Goal: Information Seeking & Learning: Learn about a topic

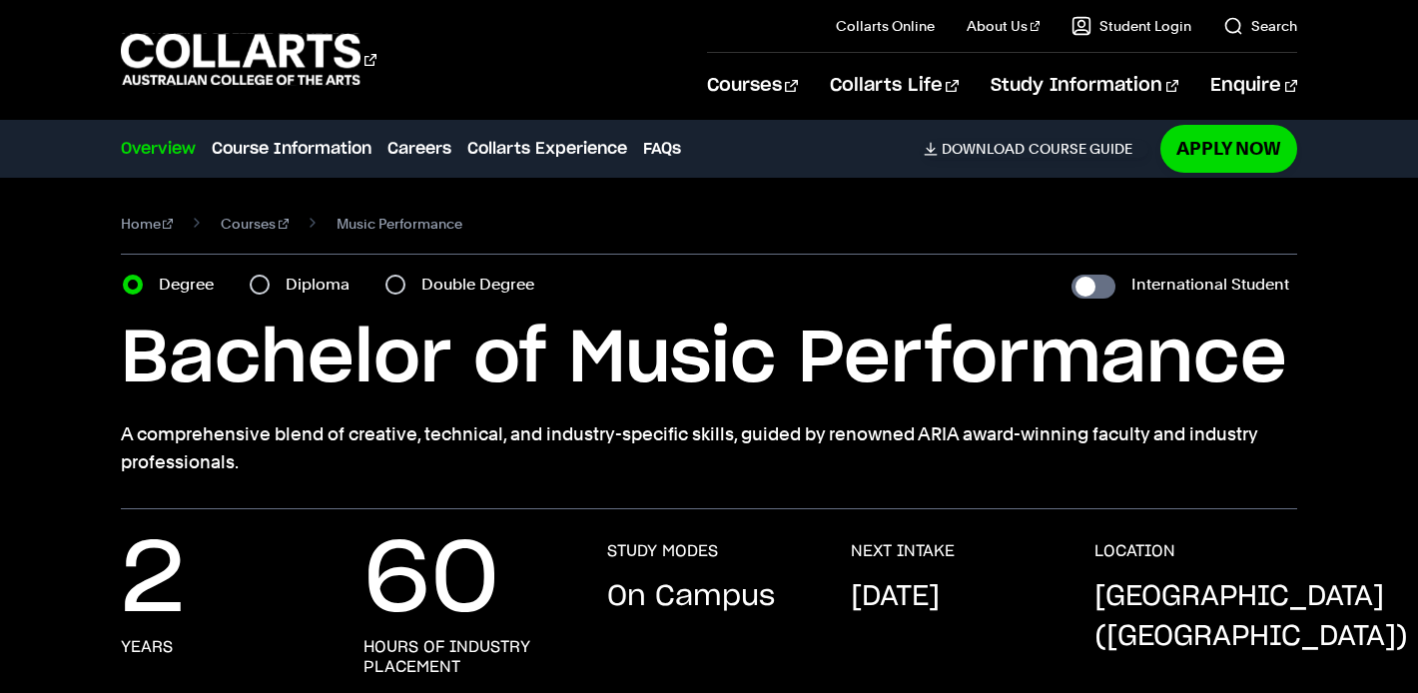
click at [269, 289] on div "Diploma" at bounding box center [306, 285] width 112 height 28
click at [261, 284] on input "Diploma" at bounding box center [260, 285] width 20 height 20
radio input "true"
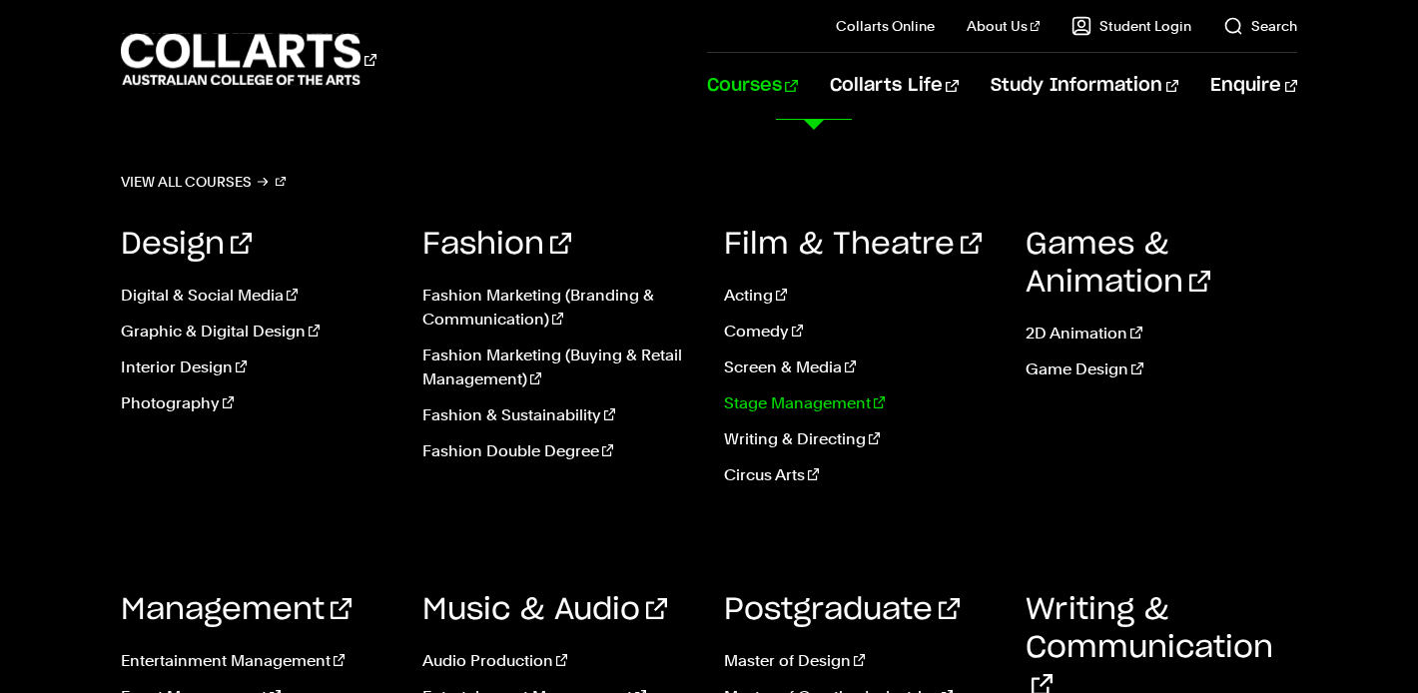
scroll to position [711, 0]
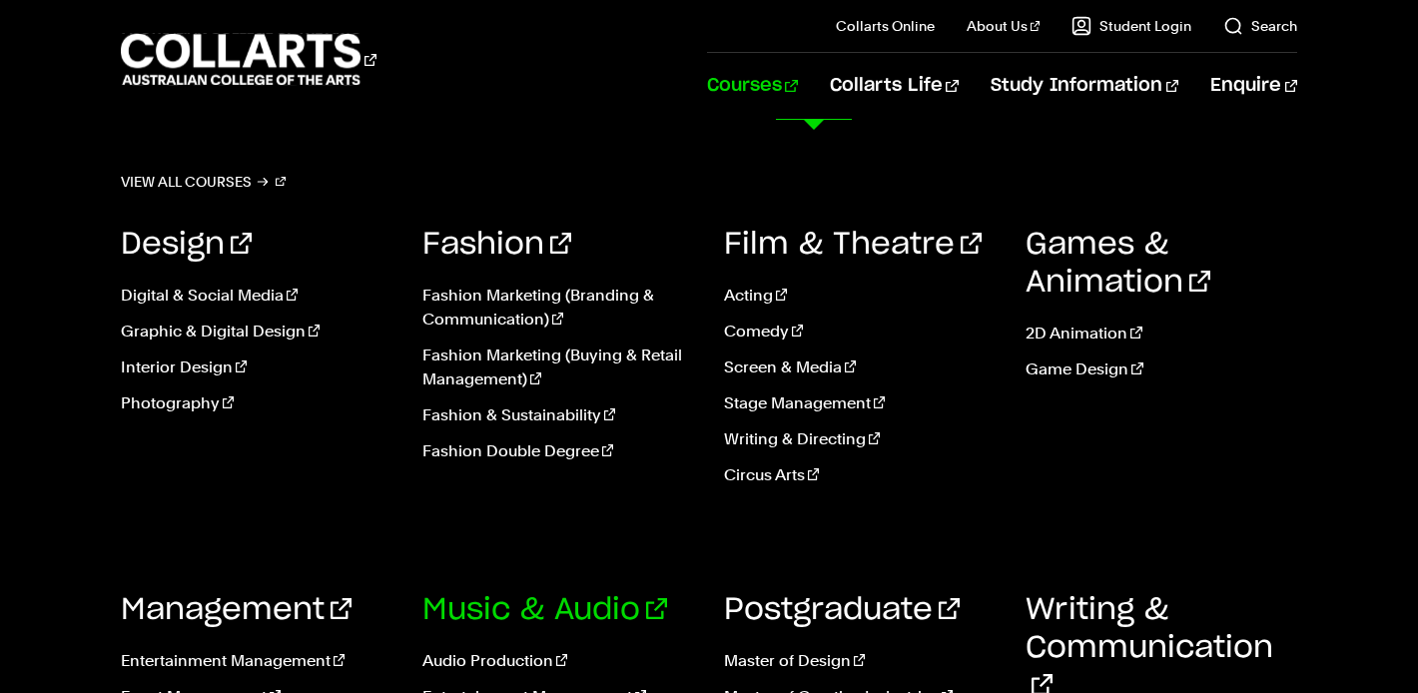
click at [572, 611] on link "Music & Audio" at bounding box center [544, 610] width 245 height 30
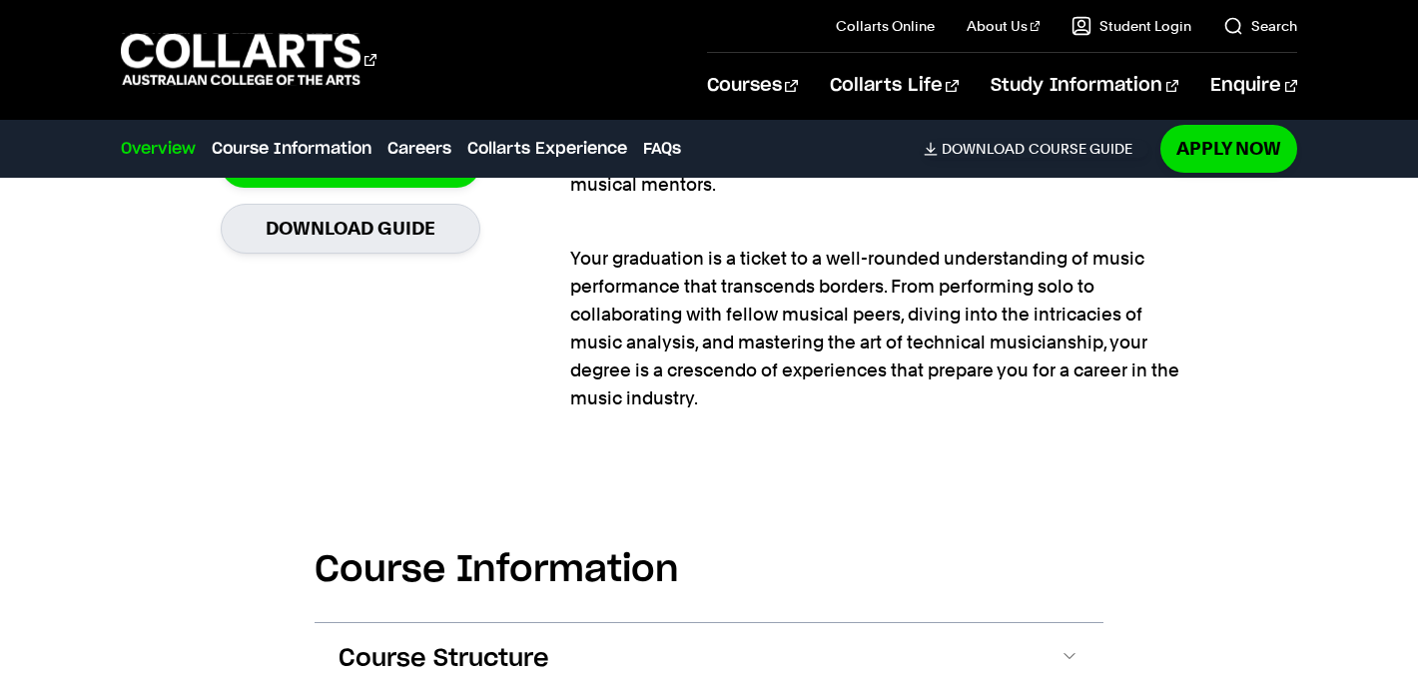
scroll to position [1485, 0]
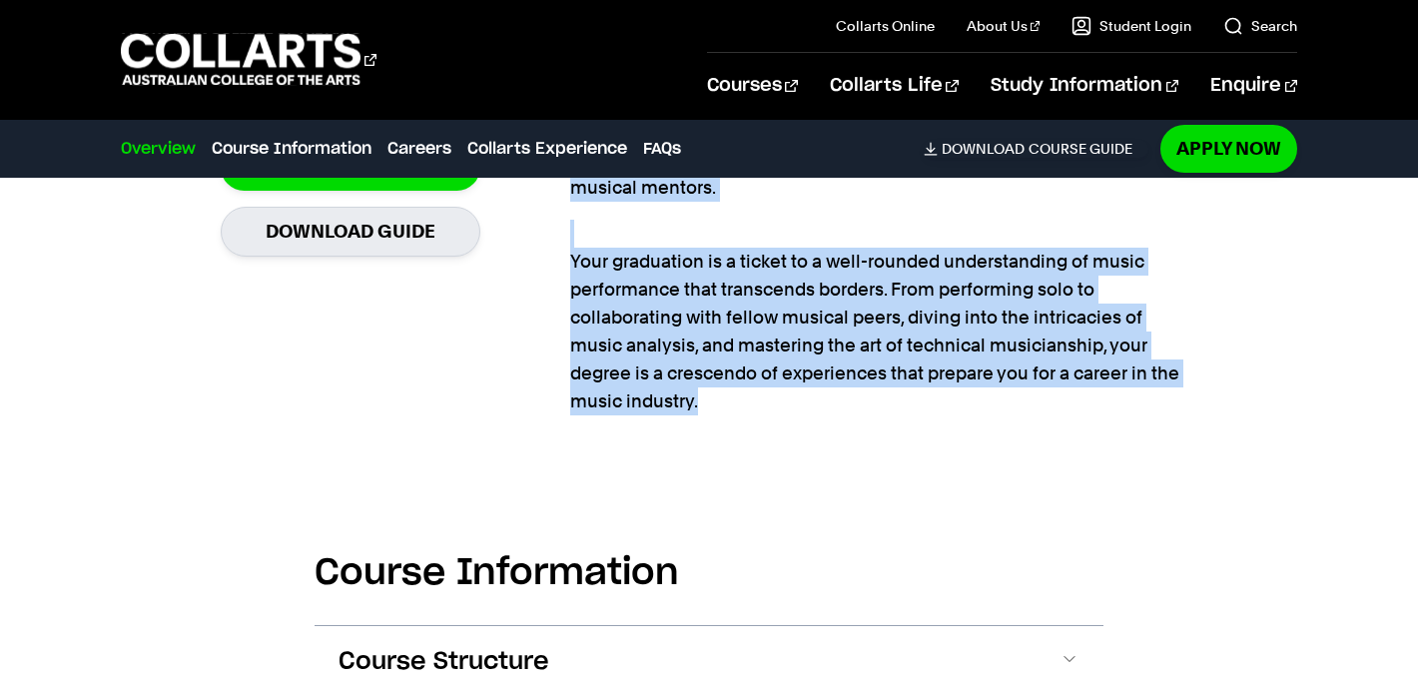
drag, startPoint x: 558, startPoint y: 269, endPoint x: 711, endPoint y: 421, distance: 216.0
click at [711, 421] on section "Turn music into a lasting career Creativity meets technical know-how and indust…" at bounding box center [709, 175] width 976 height 563
click at [711, 421] on div "Work closely with our ARIA award-winning teaching staff who have walked the mus…" at bounding box center [883, 175] width 627 height 499
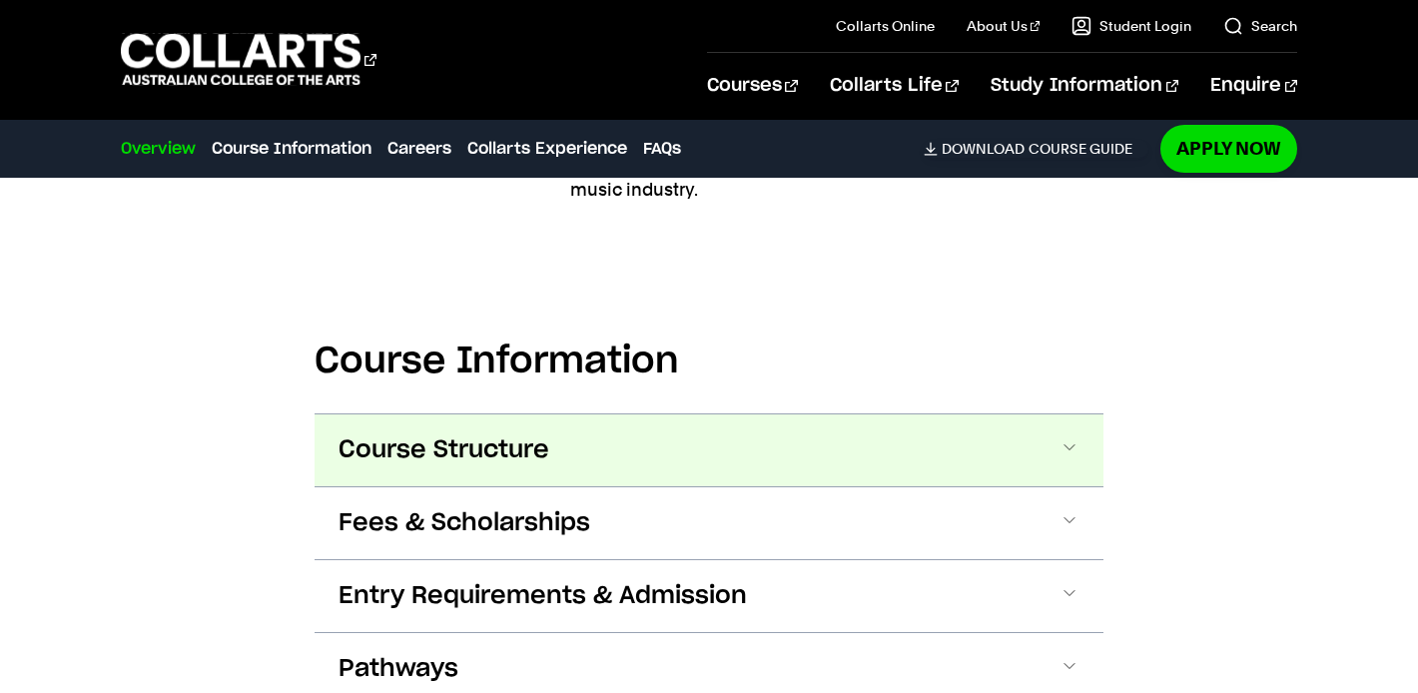
click at [699, 434] on button "Course Structure" at bounding box center [709, 450] width 789 height 72
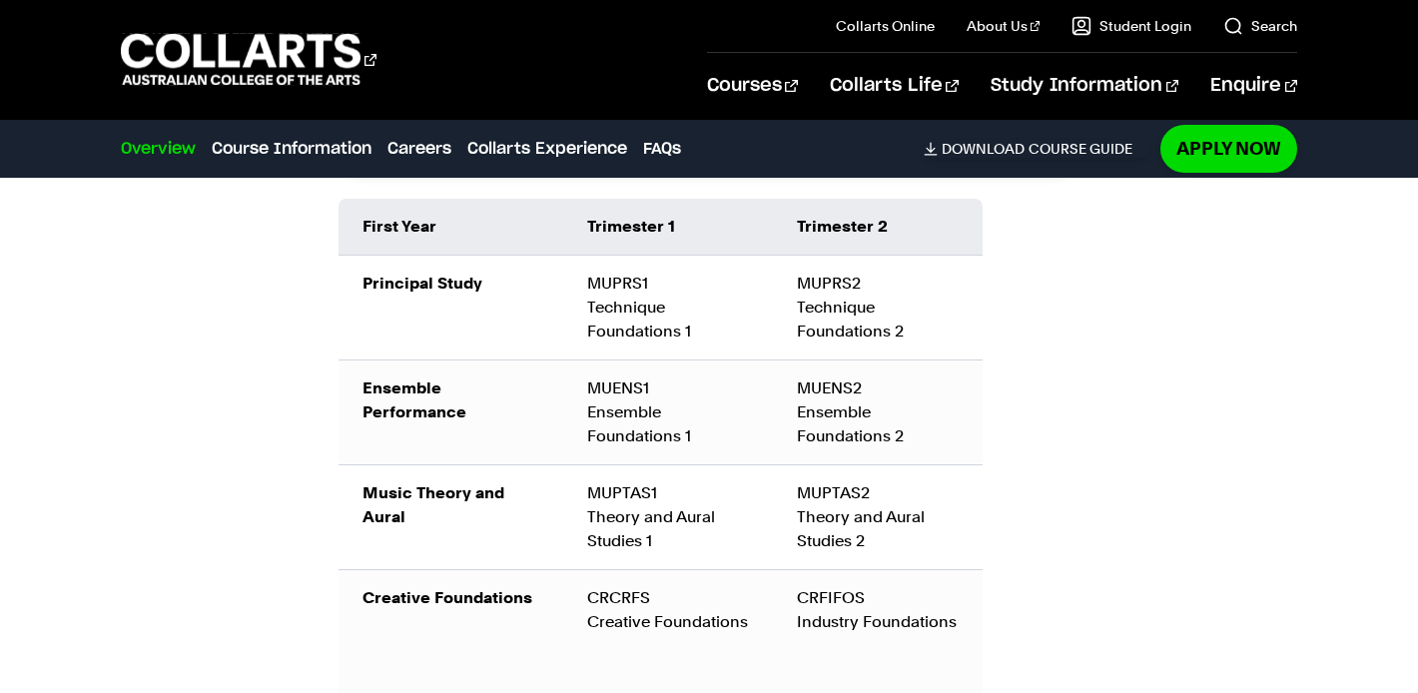
scroll to position [2244, 0]
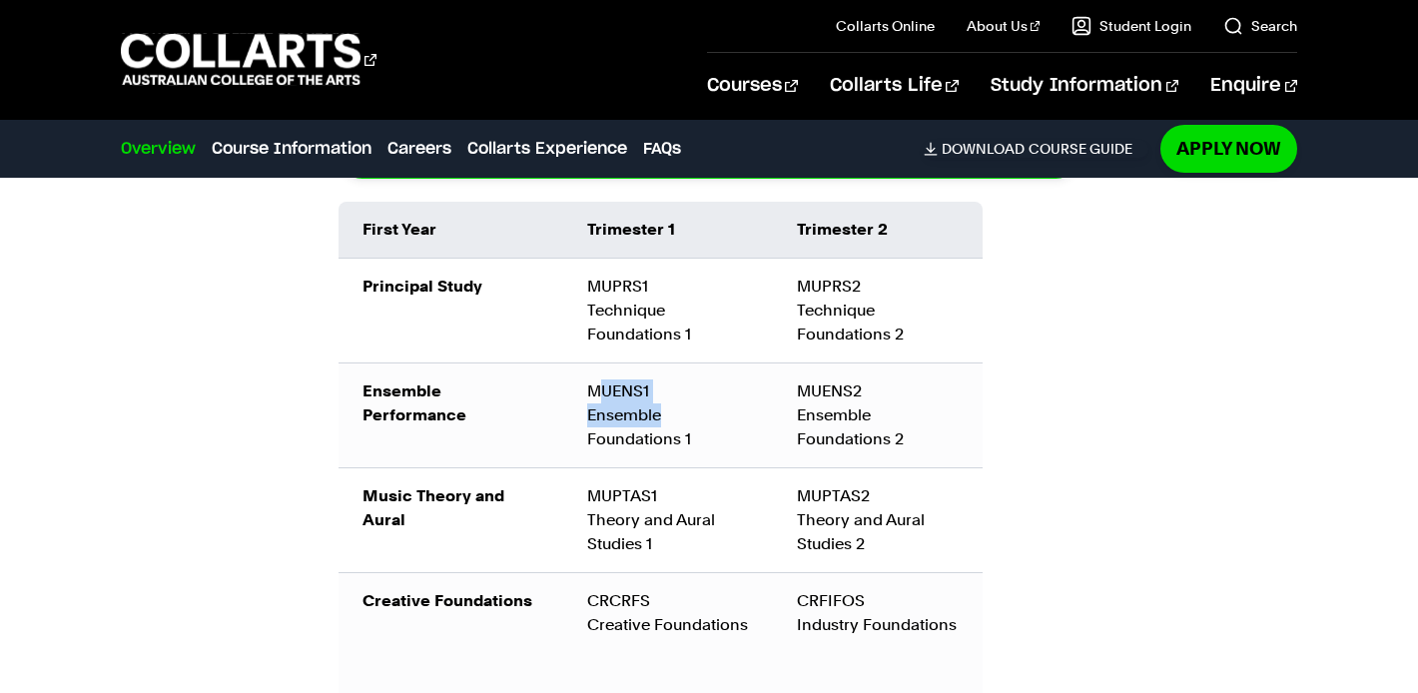
drag, startPoint x: 597, startPoint y: 383, endPoint x: 691, endPoint y: 430, distance: 104.9
click at [690, 429] on div "MUENS1 Ensemble Foundations 1" at bounding box center [668, 415] width 162 height 72
click at [691, 430] on div "MUENS1 Ensemble Foundations 1" at bounding box center [668, 415] width 162 height 72
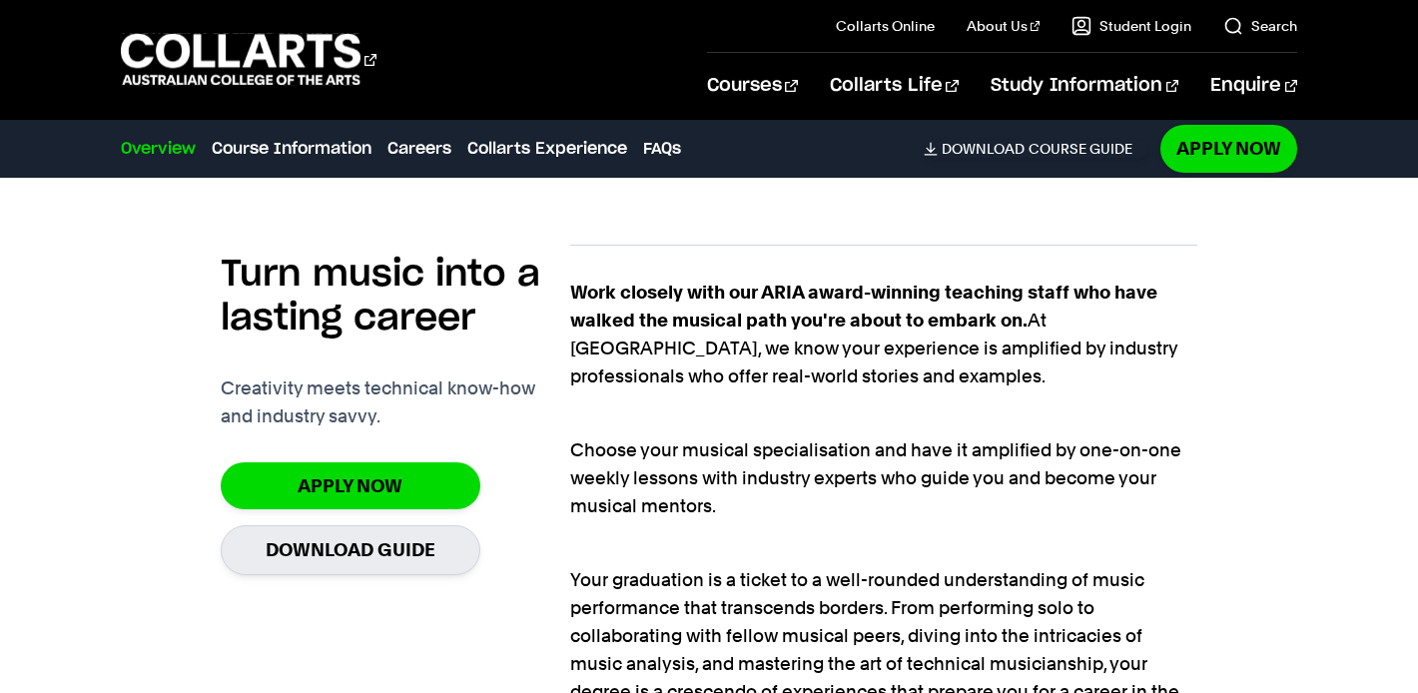
scroll to position [1153, 0]
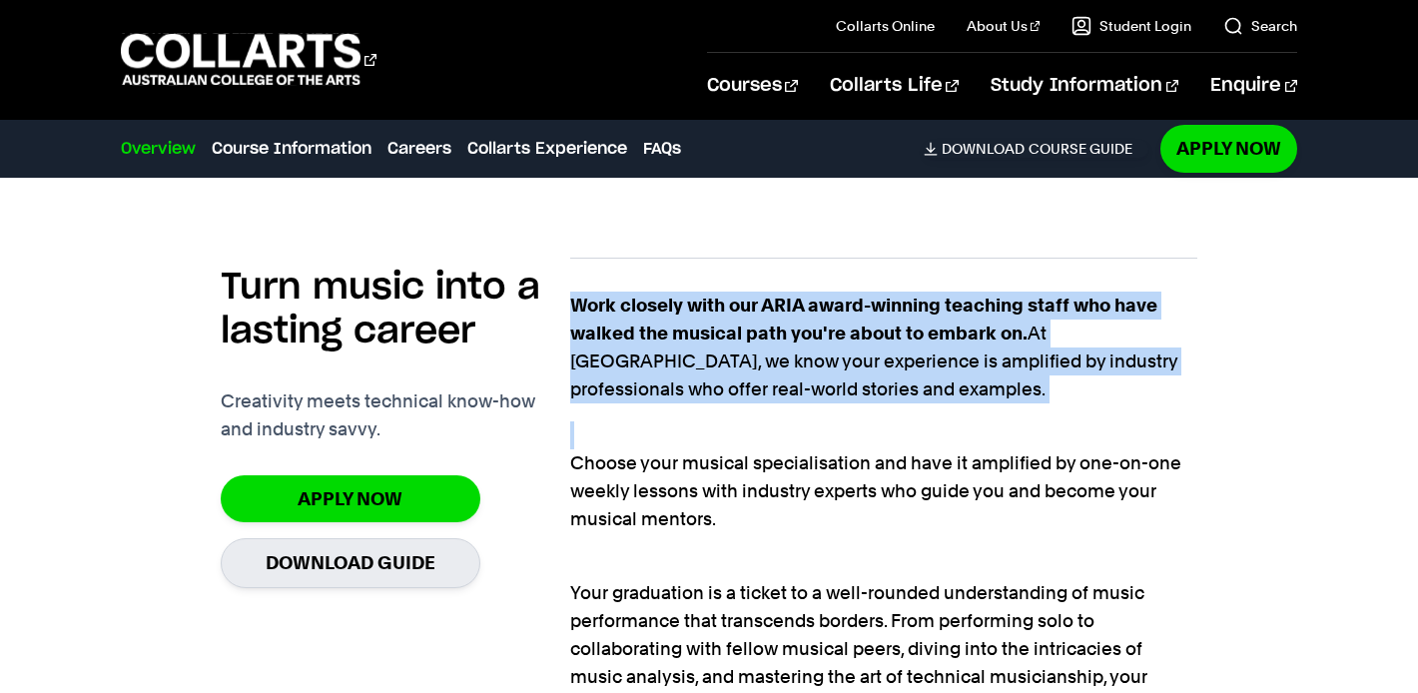
drag, startPoint x: 572, startPoint y: 302, endPoint x: 765, endPoint y: 414, distance: 223.3
click at [767, 414] on div "Work closely with our ARIA award-winning teaching staff who have walked the mus…" at bounding box center [883, 519] width 627 height 455
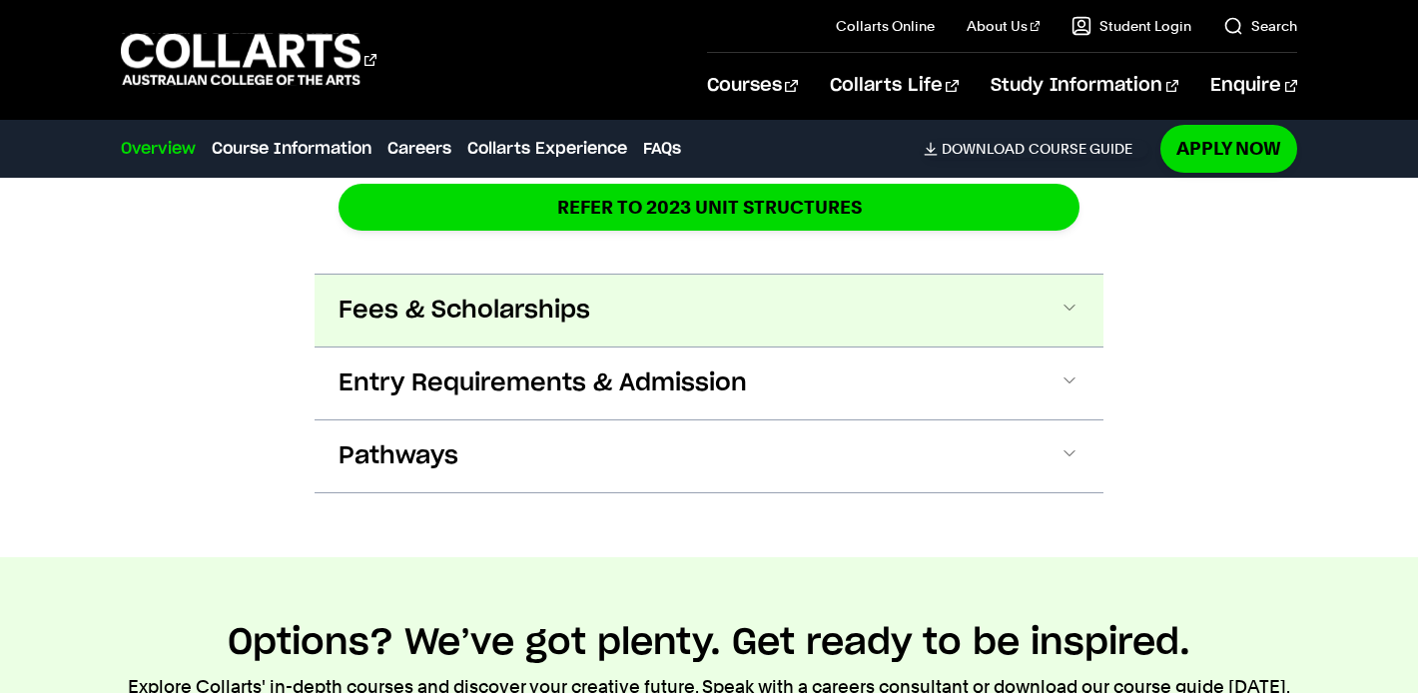
click at [698, 296] on button "Fees & Scholarships" at bounding box center [709, 311] width 789 height 72
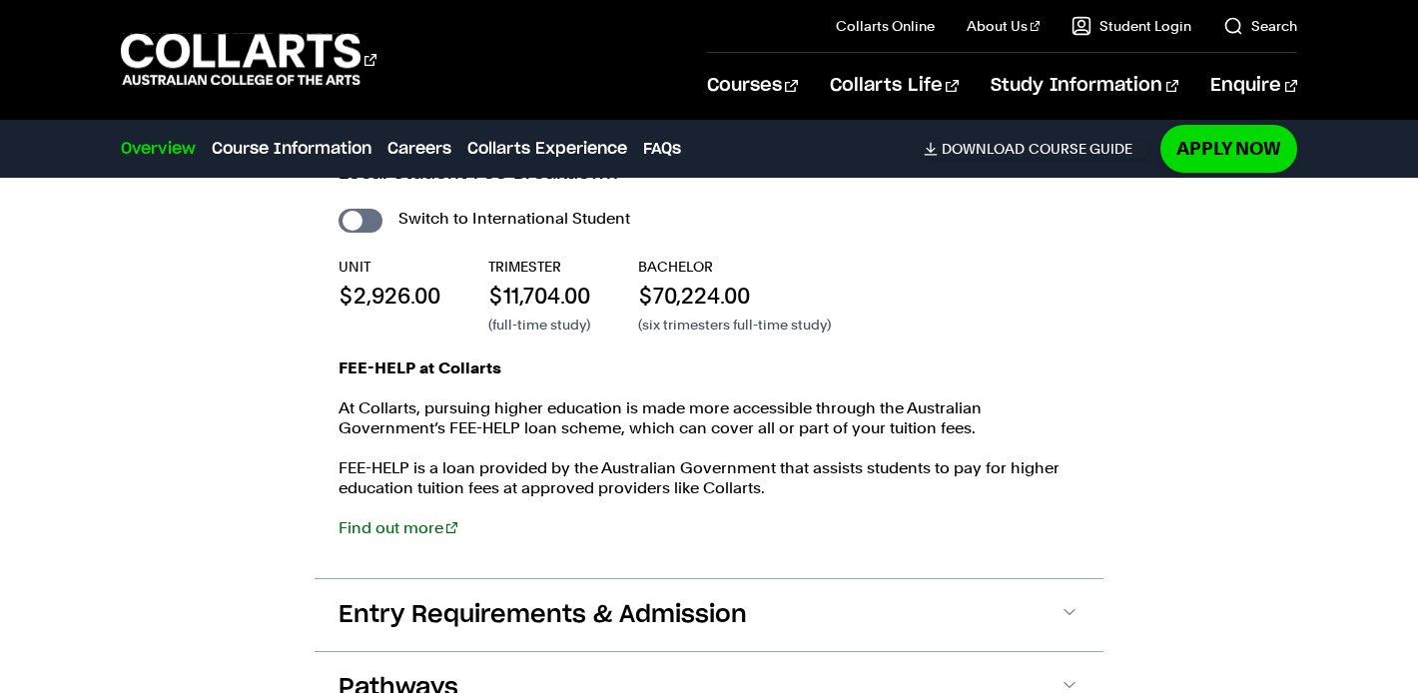
scroll to position [3152, 0]
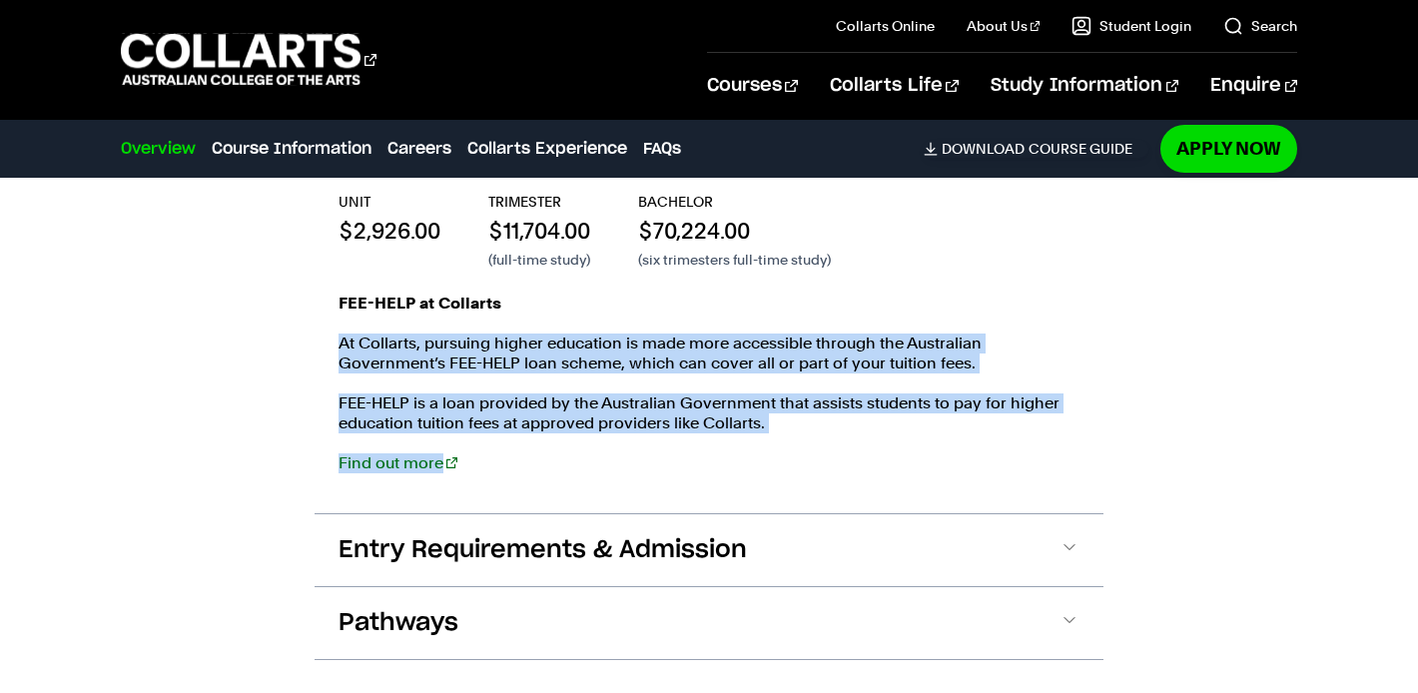
drag, startPoint x: 477, startPoint y: 315, endPoint x: 590, endPoint y: 462, distance: 185.9
click at [590, 462] on div "FEE-HELP at Collarts At Collarts, pursuing higher education is made more access…" at bounding box center [708, 394] width 741 height 200
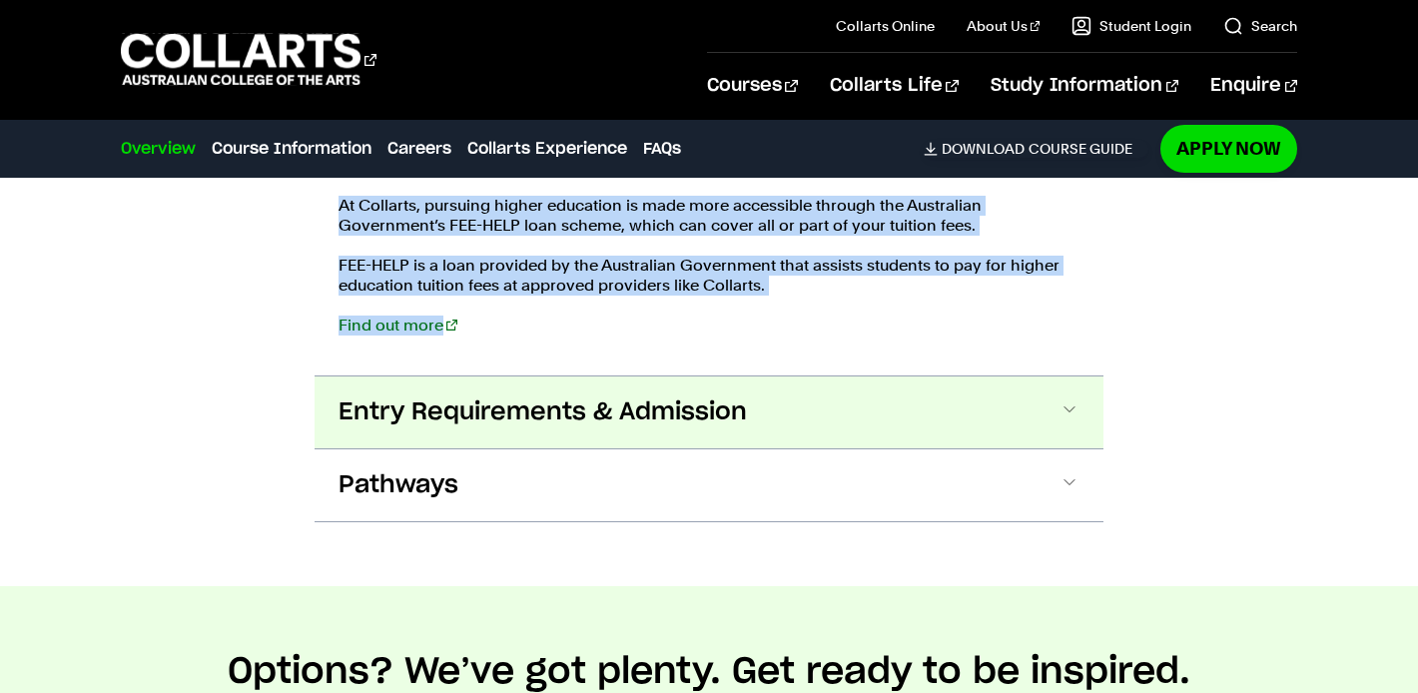
click at [601, 424] on span "Entry Requirements & Admission" at bounding box center [542, 412] width 408 height 32
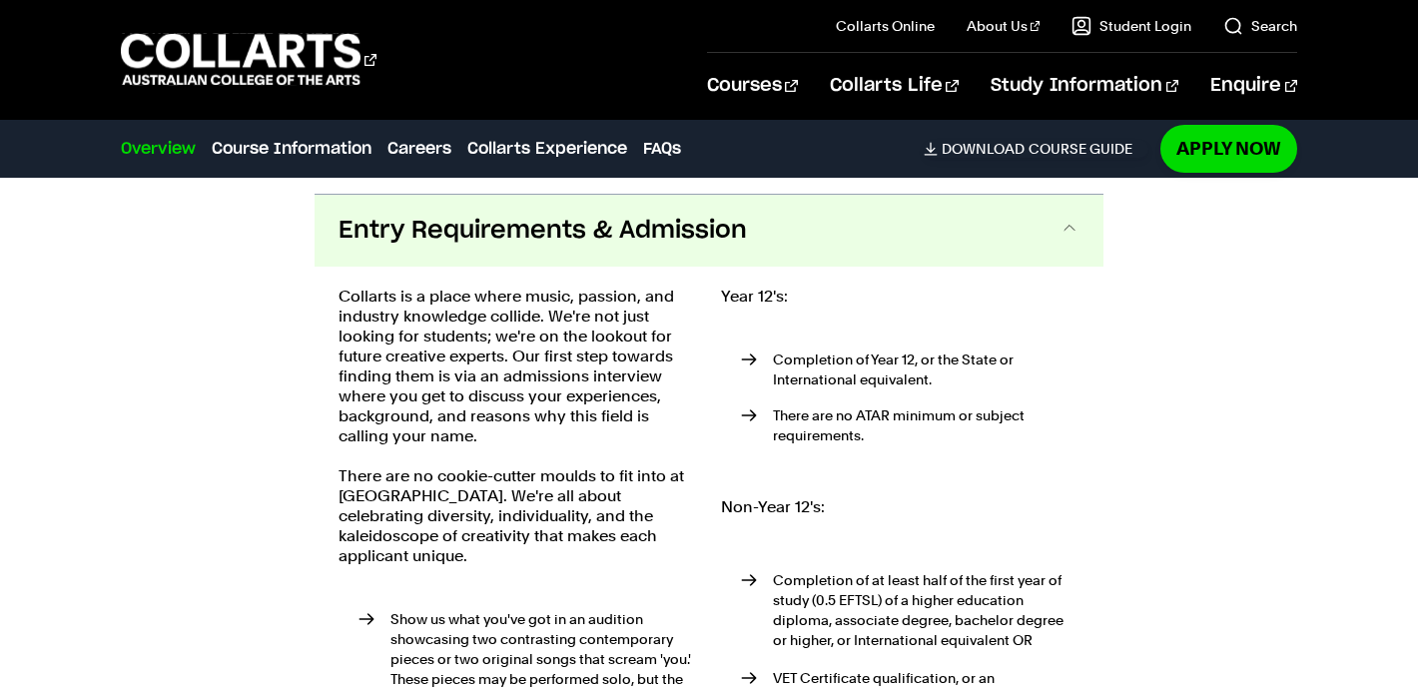
scroll to position [3487, 0]
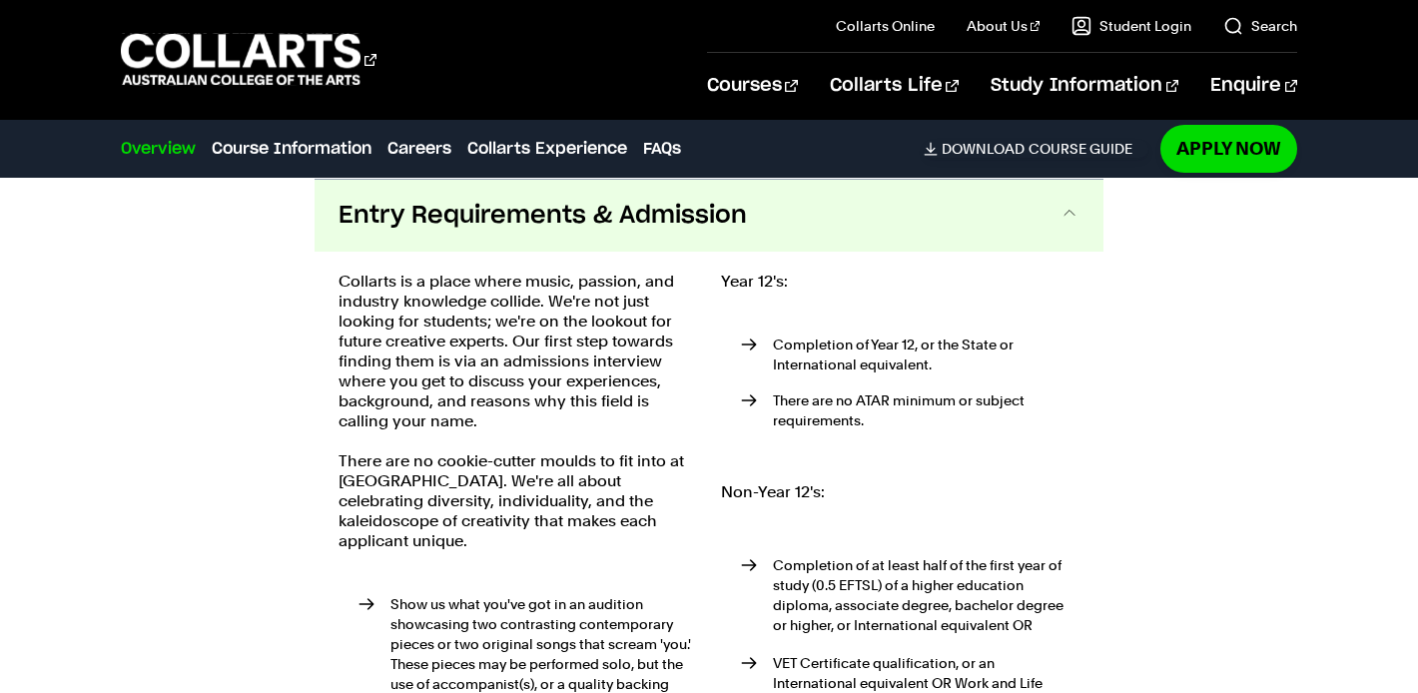
click at [579, 346] on p "Collarts is a place where music, passion, and industry knowledge collide. We're…" at bounding box center [517, 352] width 358 height 160
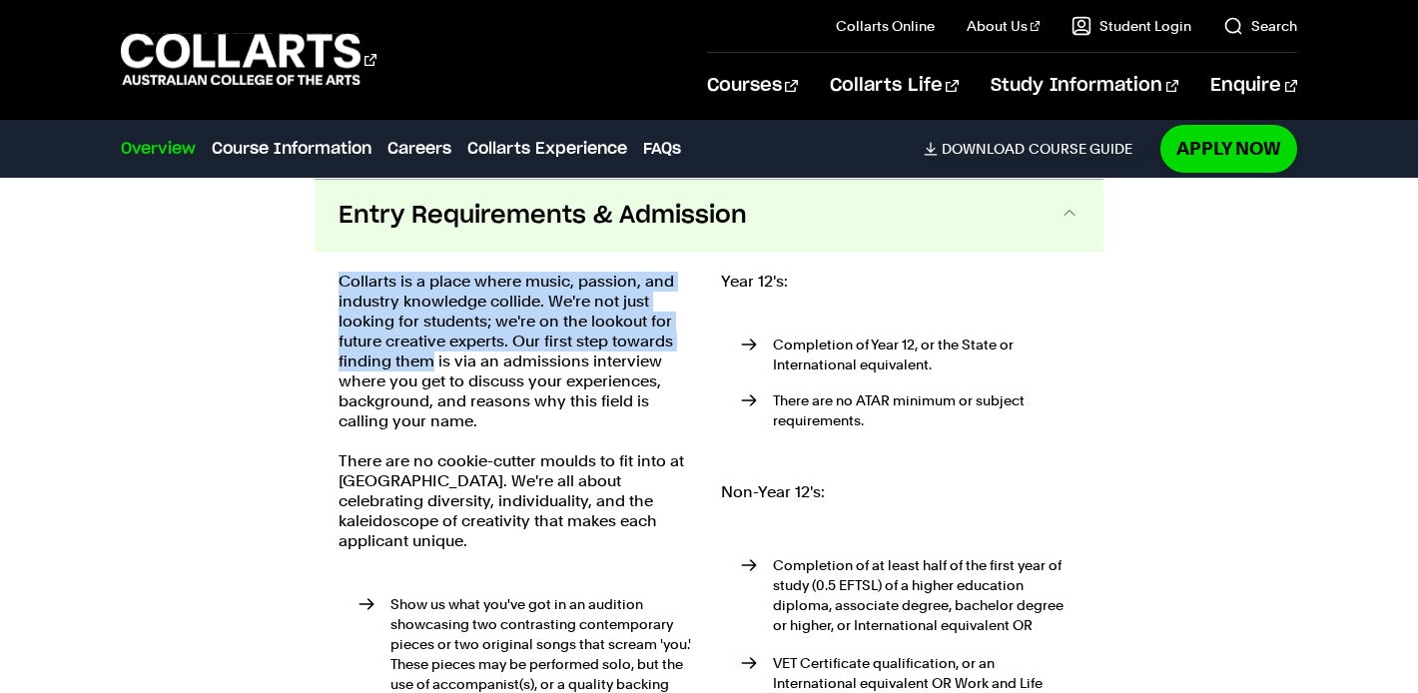
drag, startPoint x: 330, startPoint y: 285, endPoint x: 432, endPoint y: 362, distance: 128.2
click at [431, 361] on div "Collarts is a place where music, passion, and industry knowledge collide. We're…" at bounding box center [709, 635] width 789 height 767
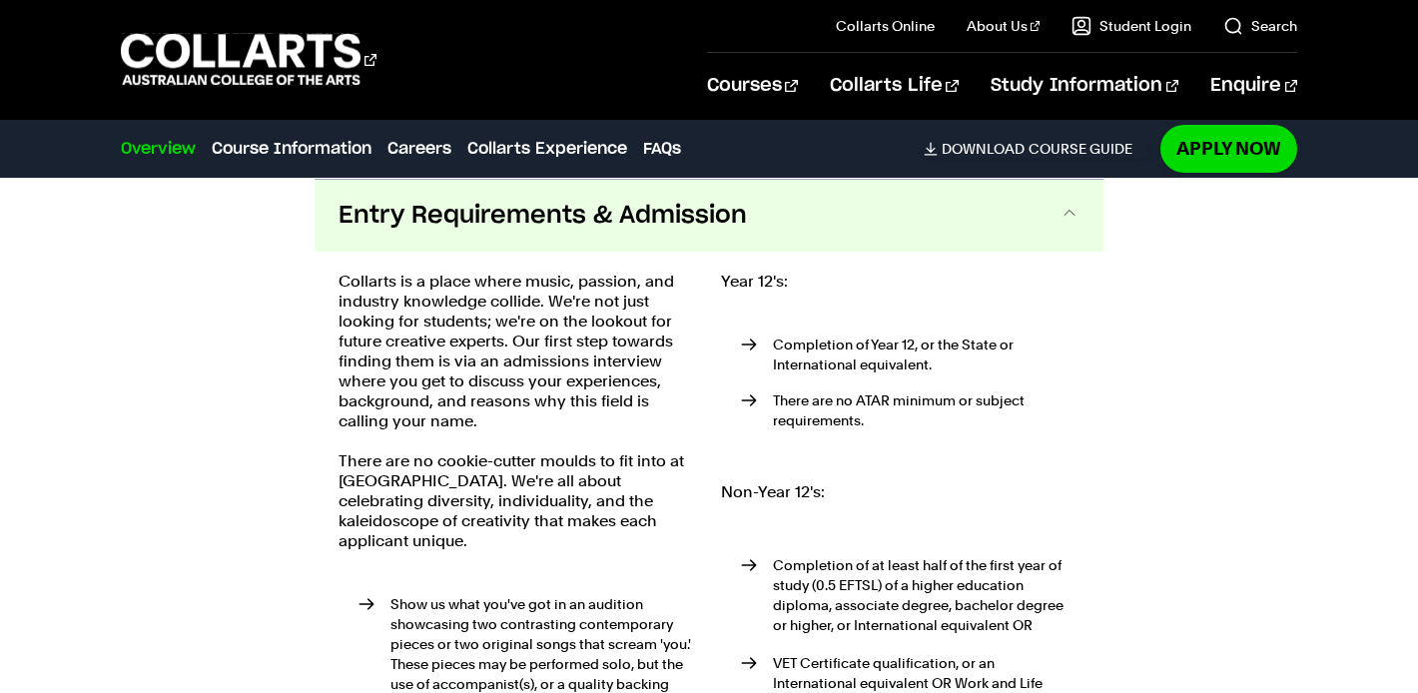
click at [481, 397] on p "Collarts is a place where music, passion, and industry knowledge collide. We're…" at bounding box center [517, 352] width 358 height 160
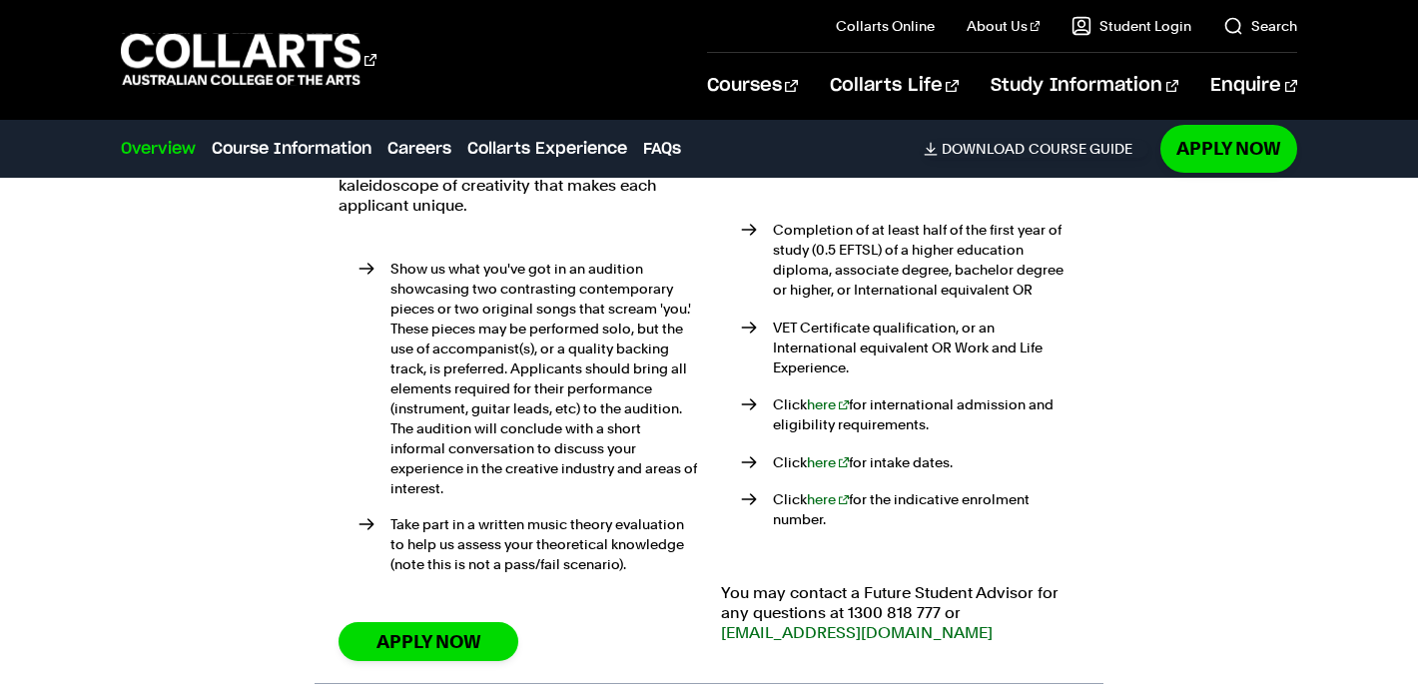
scroll to position [3817, 0]
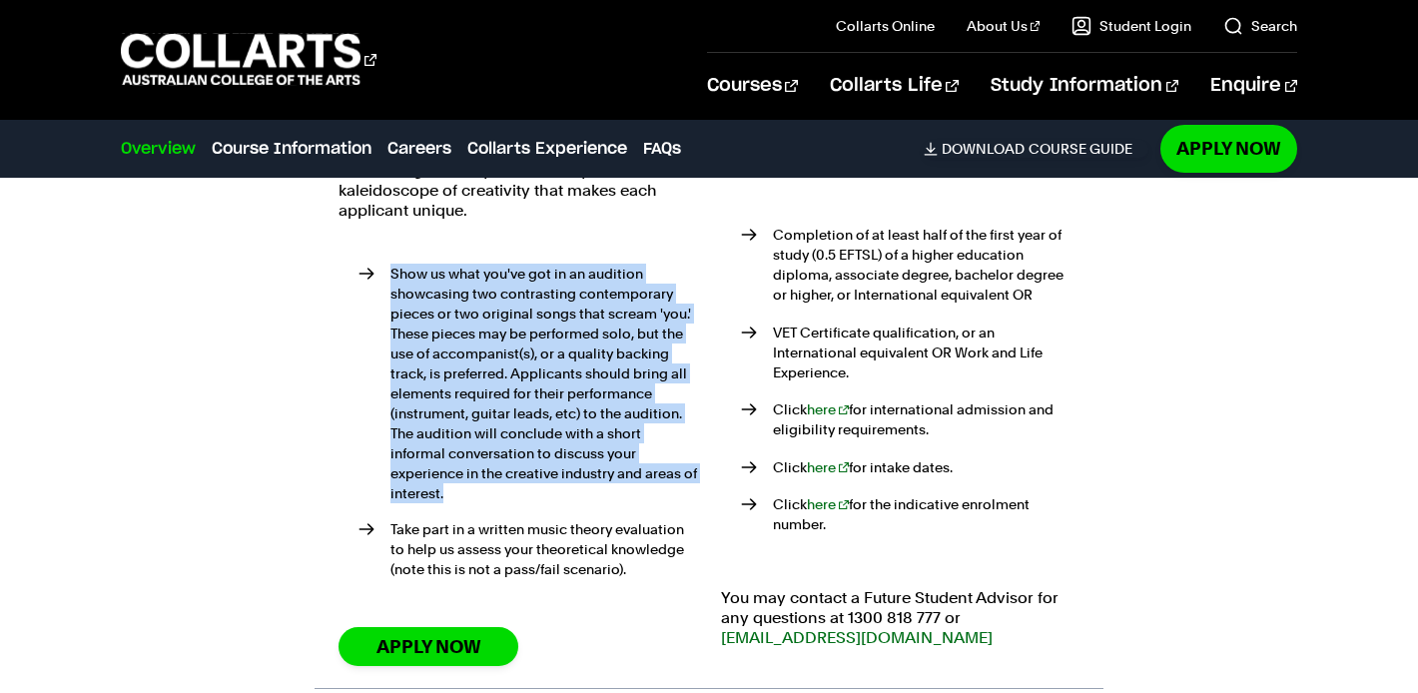
drag, startPoint x: 368, startPoint y: 240, endPoint x: 669, endPoint y: 472, distance: 380.0
click at [669, 472] on ul "Show us what you've got in an audition showcasing two contrasting contemporary …" at bounding box center [517, 426] width 358 height 370
click at [656, 468] on li "Show us what you've got in an audition showcasing two contrasting contemporary …" at bounding box center [527, 384] width 338 height 240
drag, startPoint x: 629, startPoint y: 472, endPoint x: 358, endPoint y: 255, distance: 347.3
click at [355, 254] on ul "Show us what you've got in an audition showcasing two contrasting contemporary …" at bounding box center [517, 426] width 358 height 370
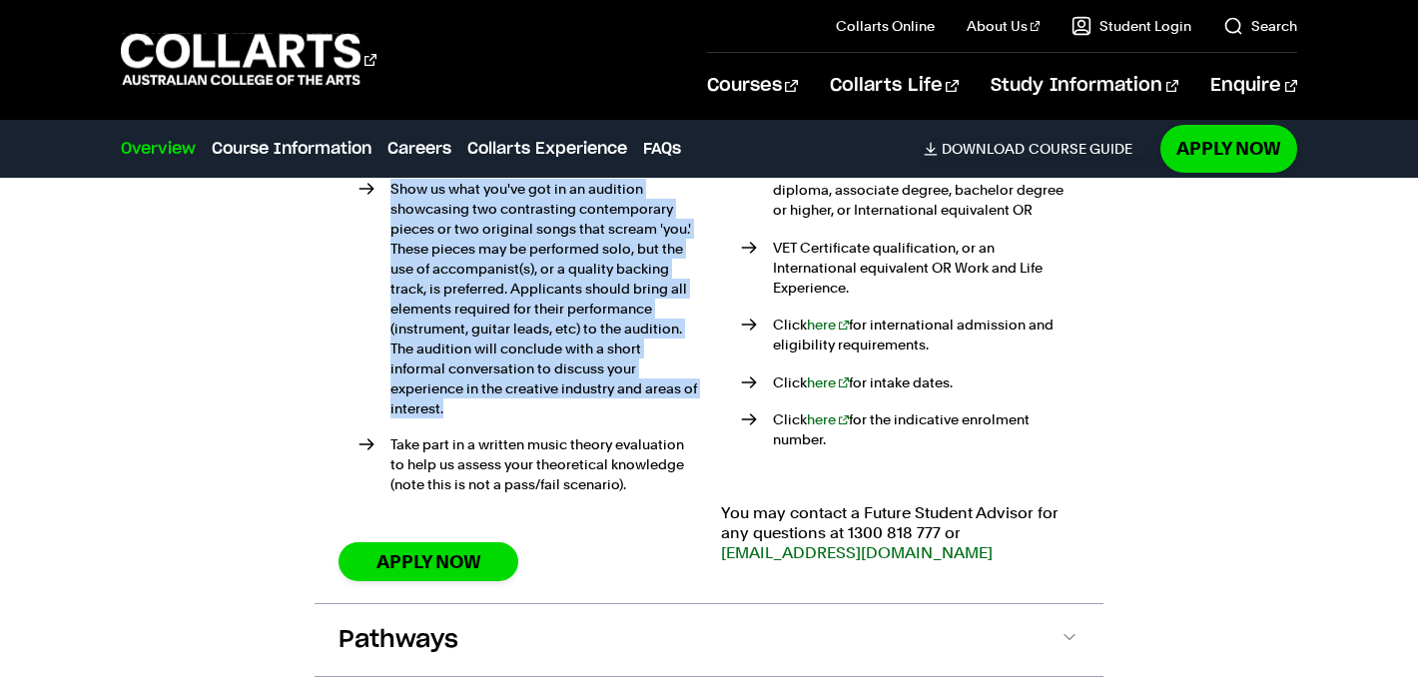
scroll to position [3908, 0]
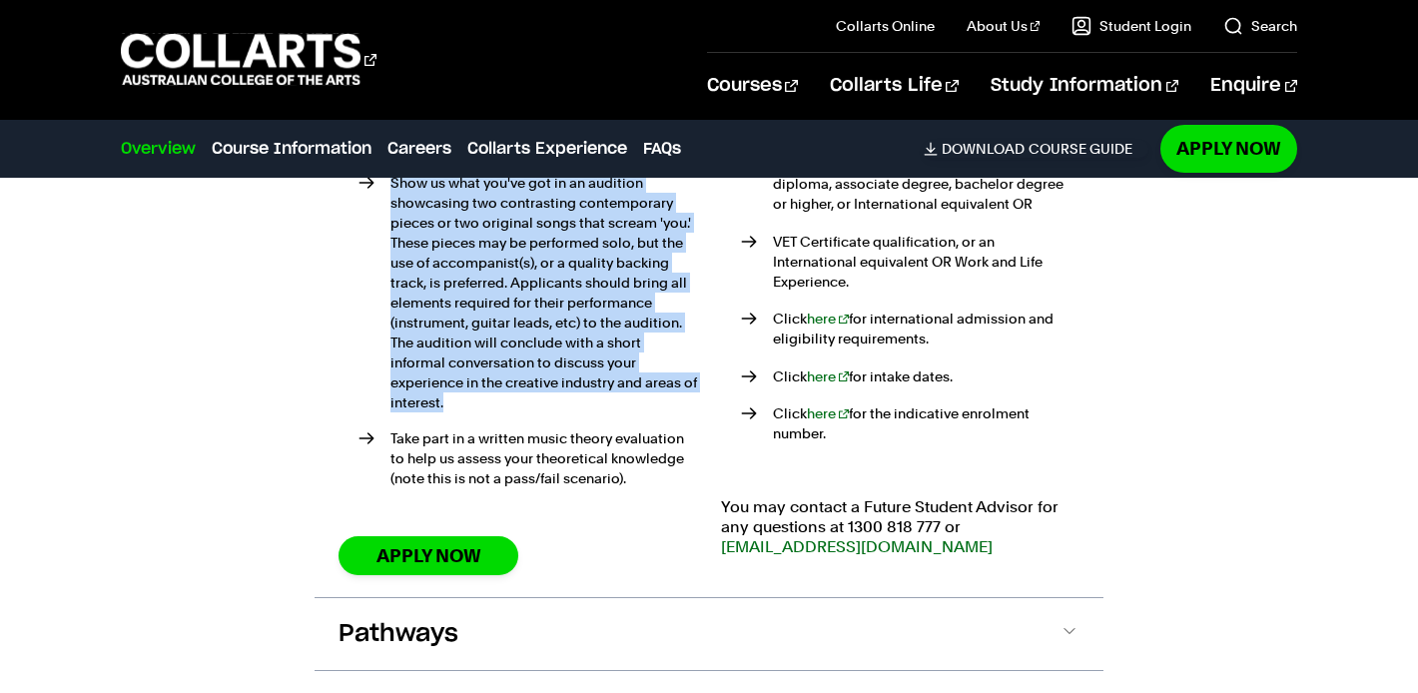
click at [419, 254] on li "Show us what you've got in an audition showcasing two contrasting contemporary …" at bounding box center [527, 293] width 338 height 240
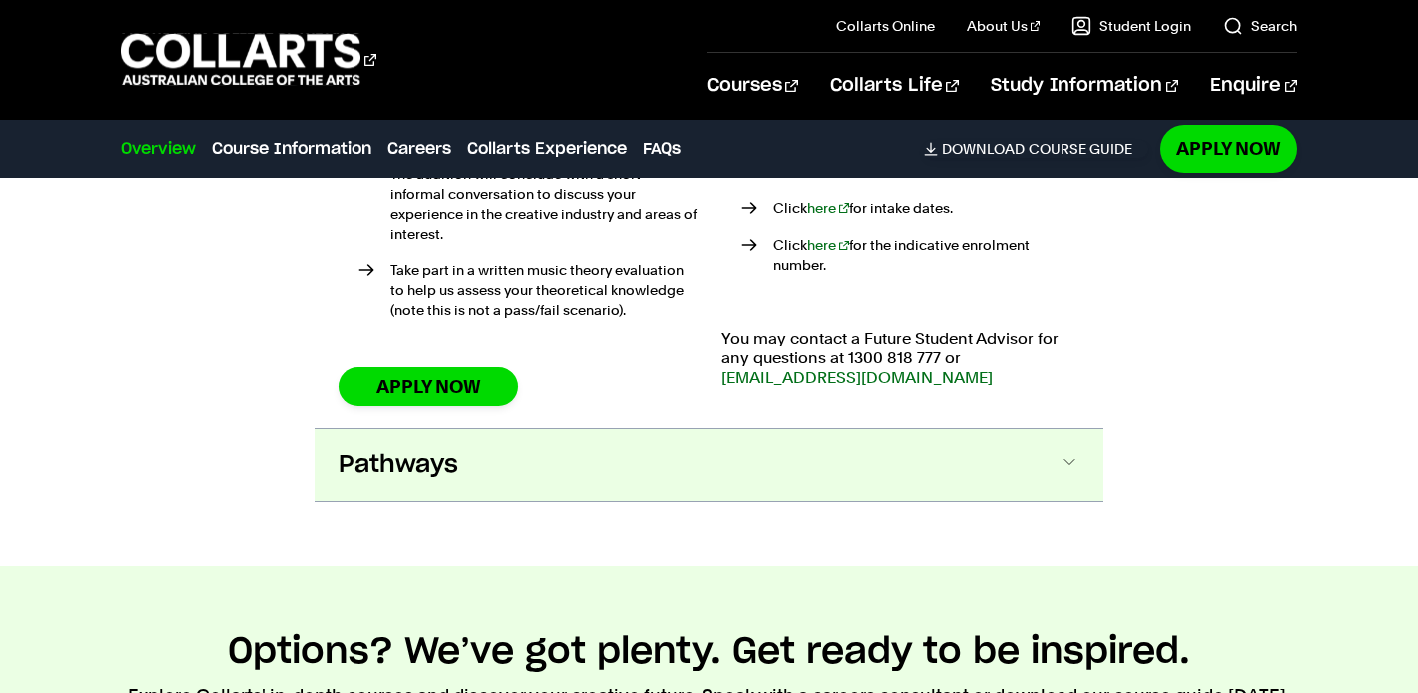
click at [493, 442] on button "Pathways" at bounding box center [709, 465] width 789 height 72
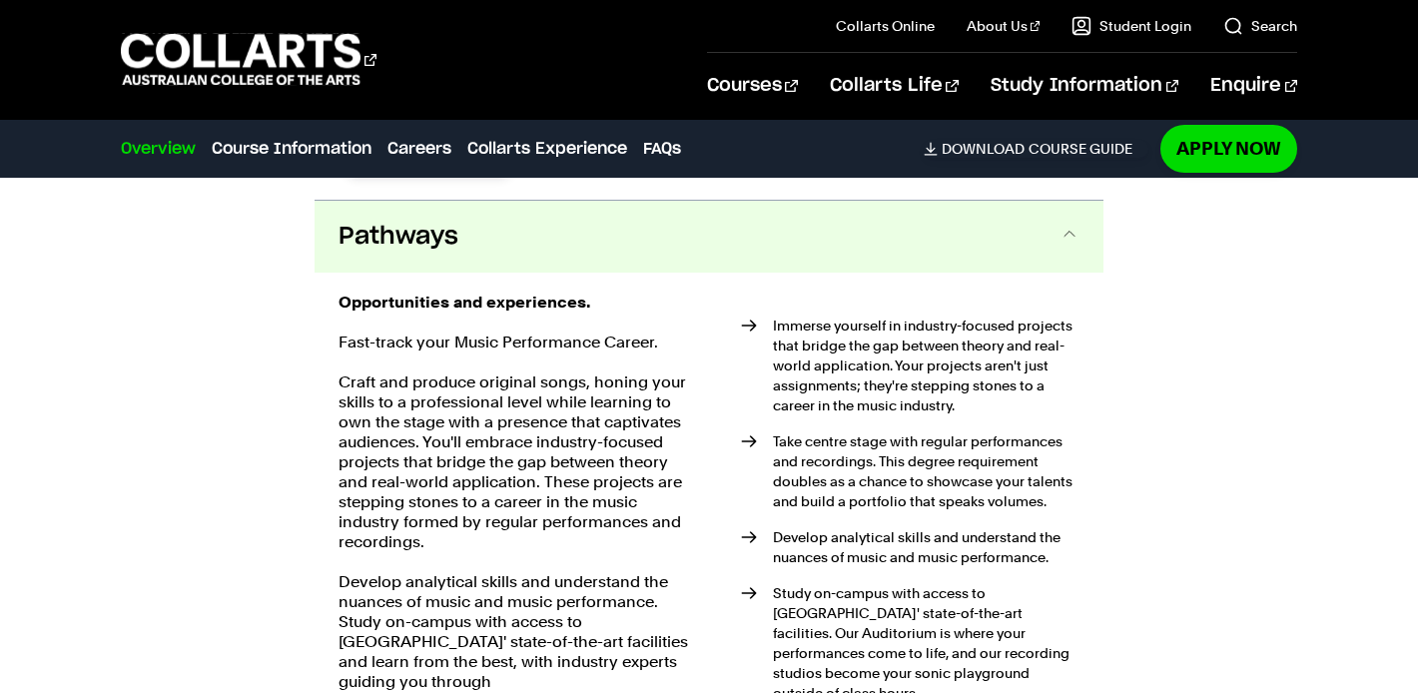
scroll to position [4306, 0]
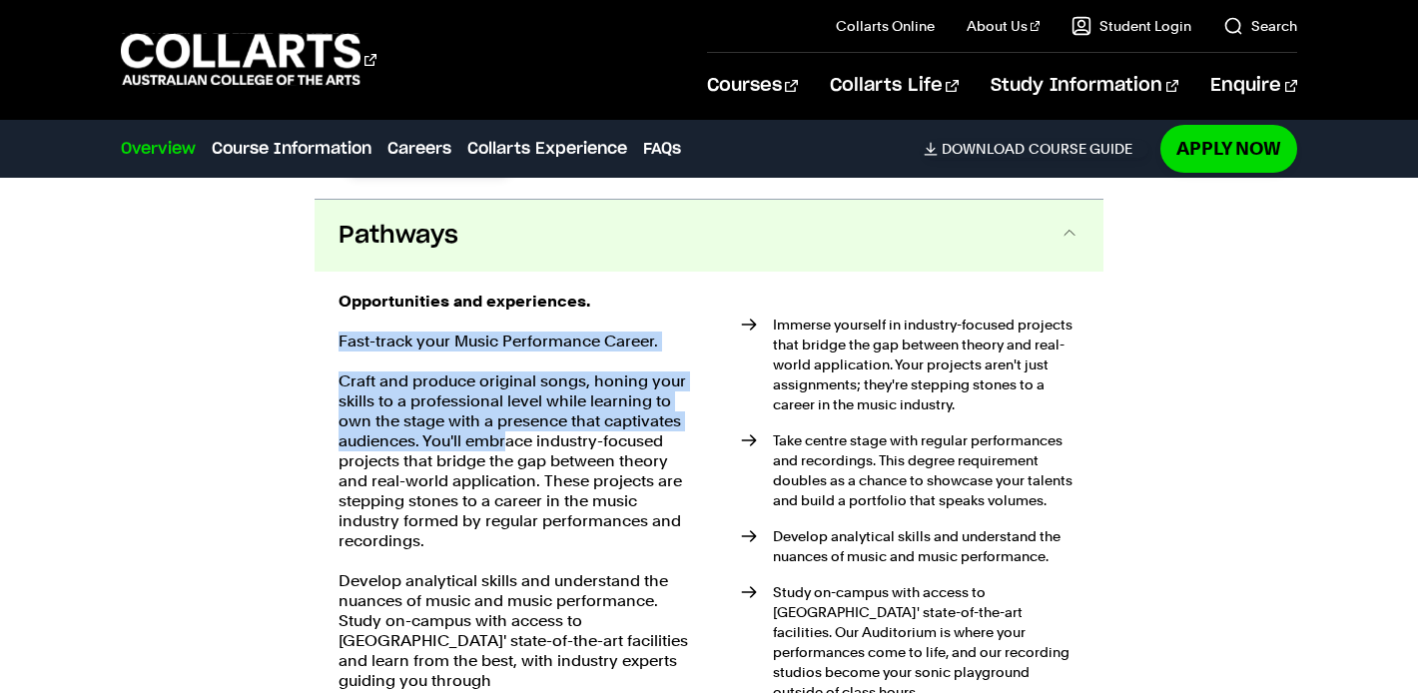
drag, startPoint x: 316, startPoint y: 314, endPoint x: 509, endPoint y: 415, distance: 218.8
click at [508, 414] on div "Opportunities and experiences. Fast-track your Music Performance Career. Craft …" at bounding box center [709, 659] width 789 height 774
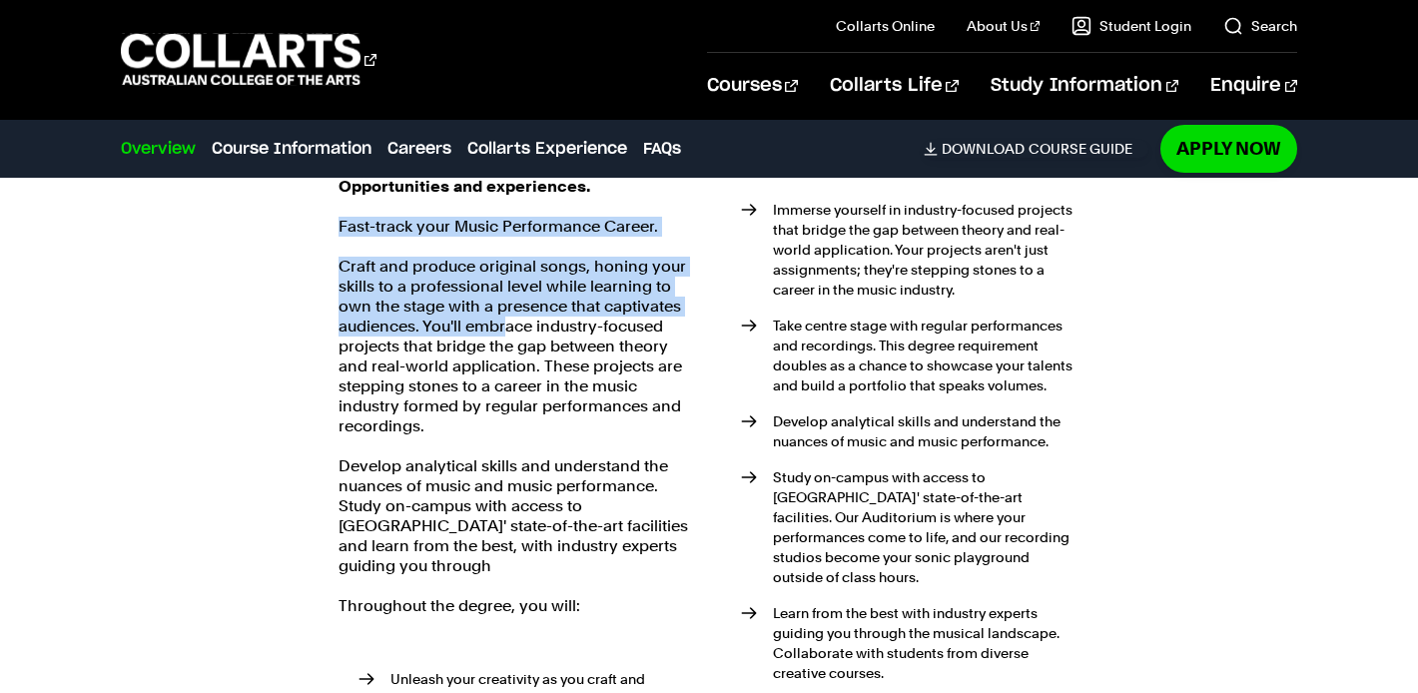
scroll to position [4424, 0]
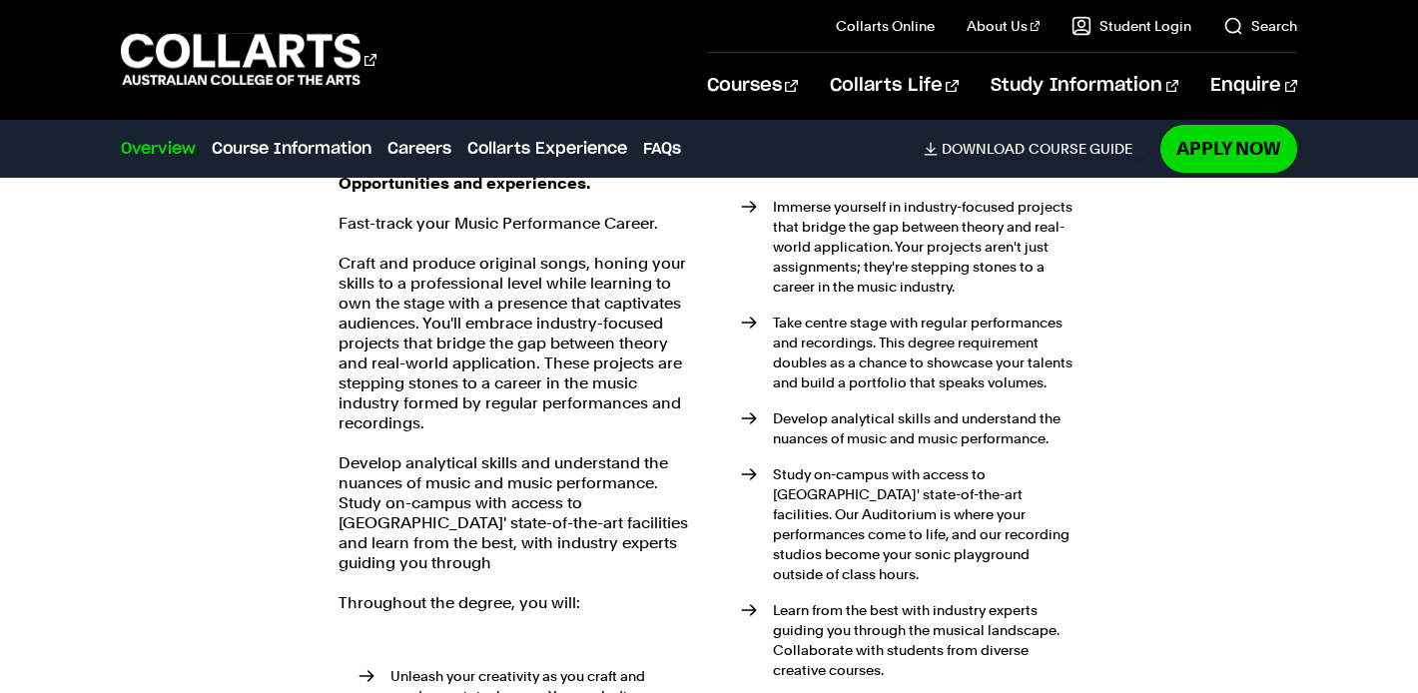
click at [509, 415] on div "Opportunities and experiences. Fast-track your Music Performance Career. Craft …" at bounding box center [517, 541] width 358 height 734
drag, startPoint x: 477, startPoint y: 404, endPoint x: 593, endPoint y: 503, distance: 152.3
click at [593, 503] on div "Opportunities and experiences. Fast-track your Music Performance Career. Craft …" at bounding box center [517, 541] width 358 height 734
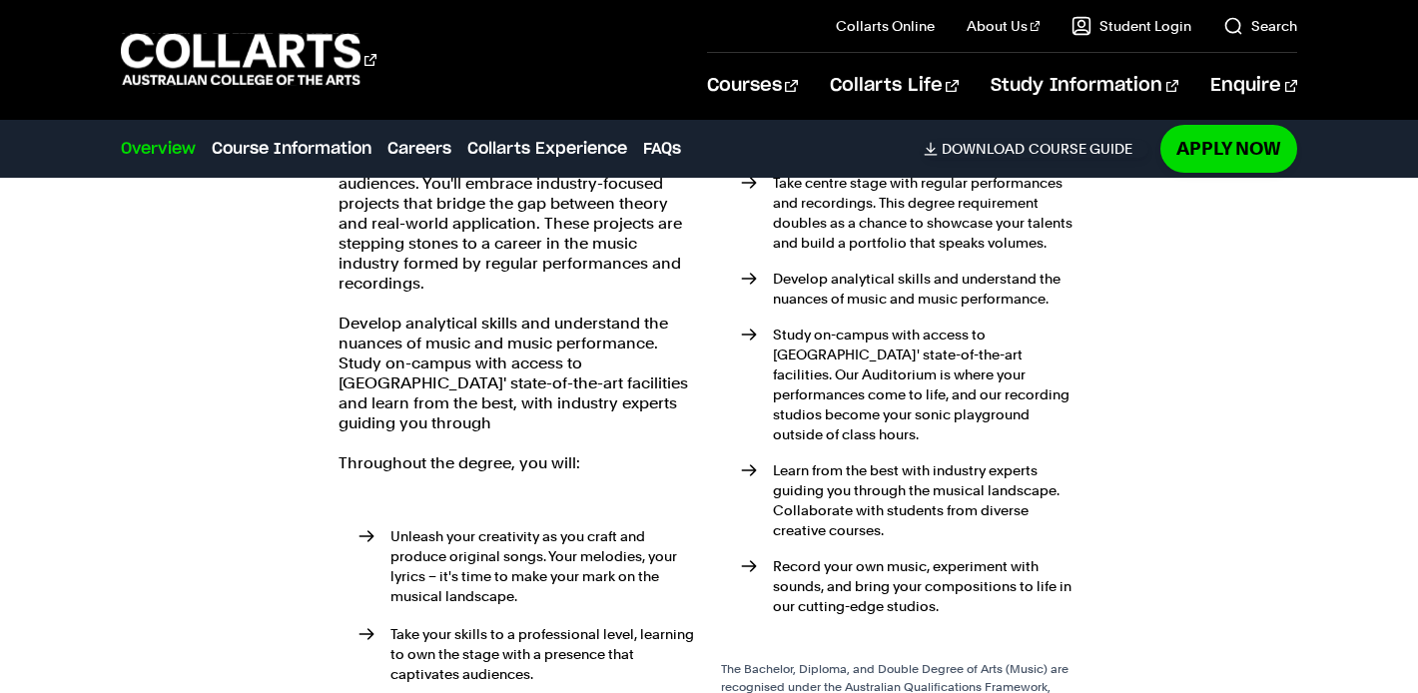
click at [593, 526] on p "Unleash your creativity as you craft and produce original songs. Your melodies,…" at bounding box center [543, 566] width 307 height 80
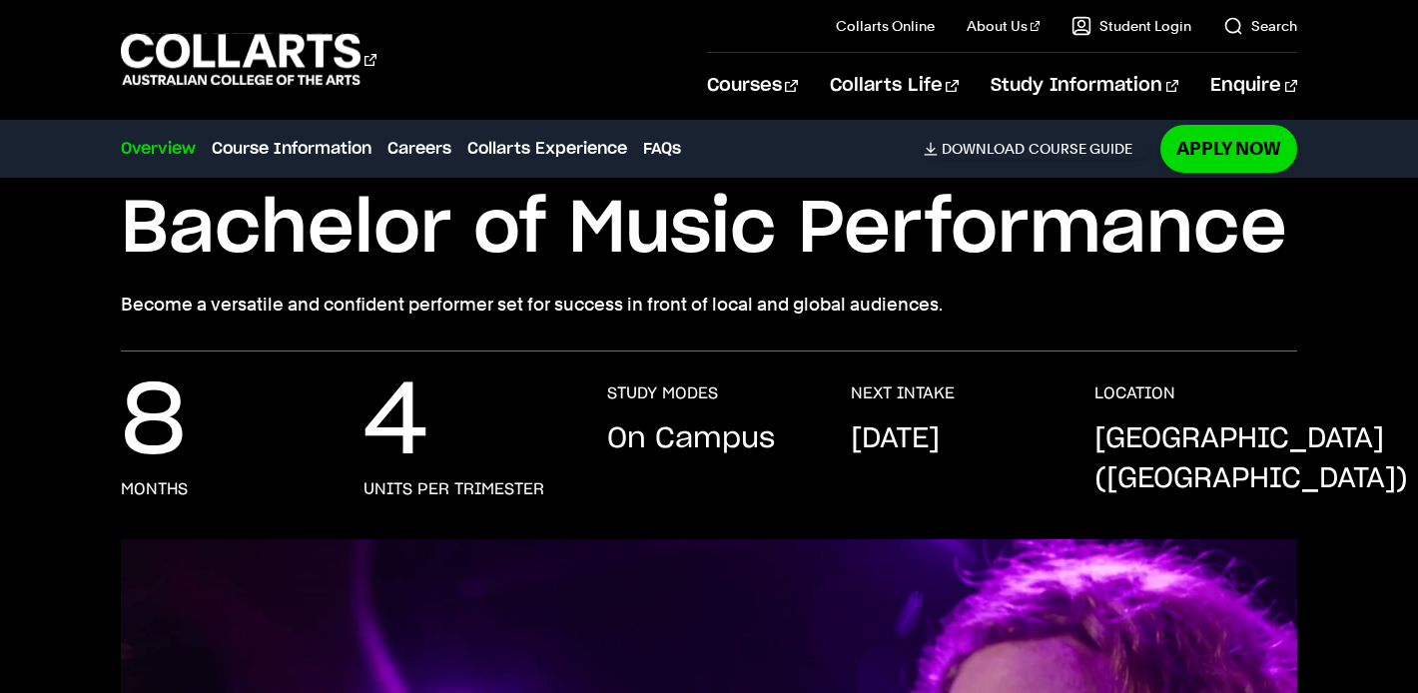
scroll to position [144, 0]
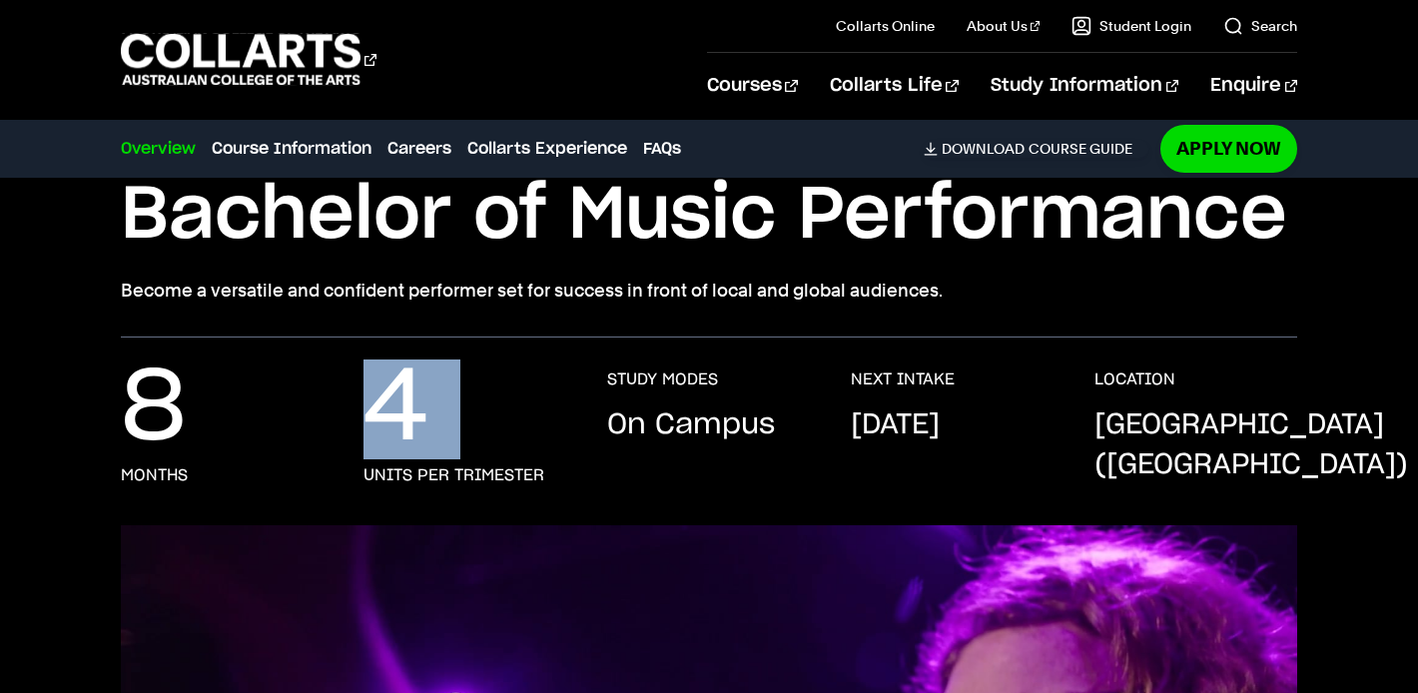
drag, startPoint x: 377, startPoint y: 403, endPoint x: 506, endPoint y: 462, distance: 141.6
click at [506, 462] on div "4 units per trimester" at bounding box center [465, 427] width 204 height 116
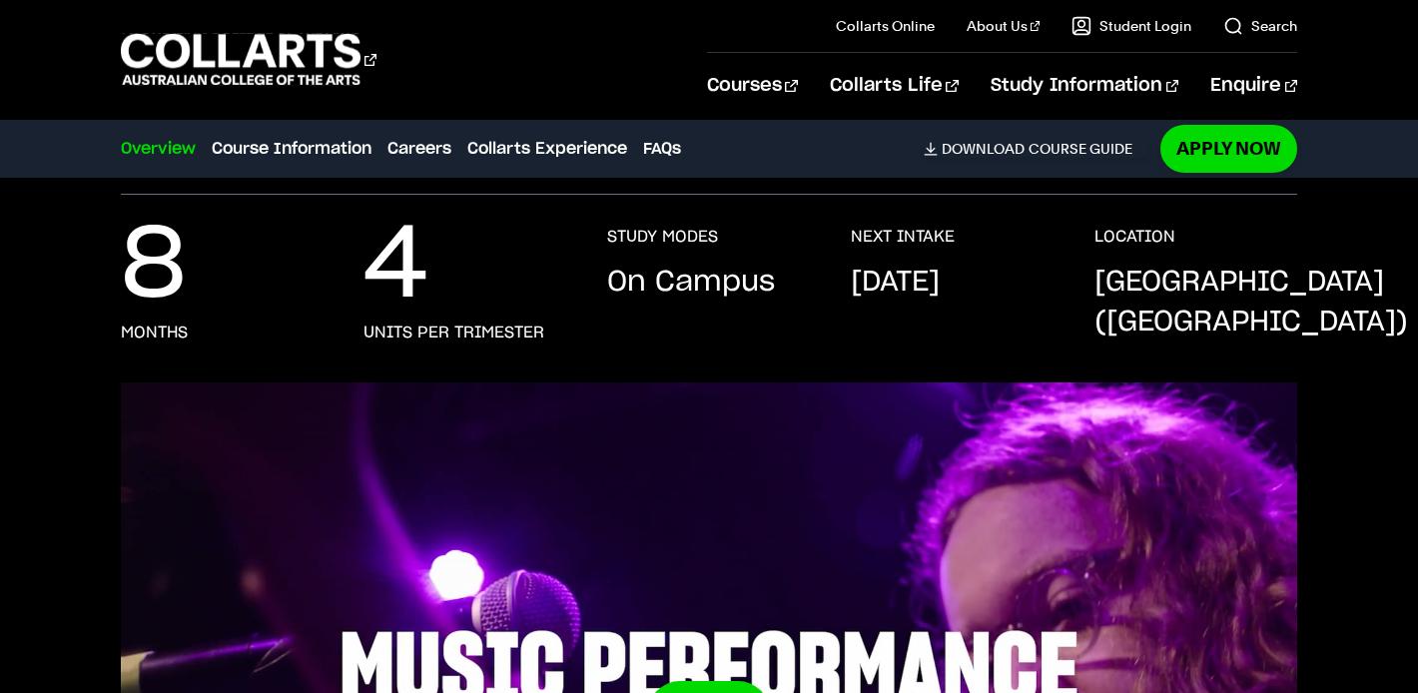
click at [490, 344] on div "8 months 4 units per trimester STUDY MODES On Campus NEXT INTAKE September 2025…" at bounding box center [709, 305] width 1177 height 156
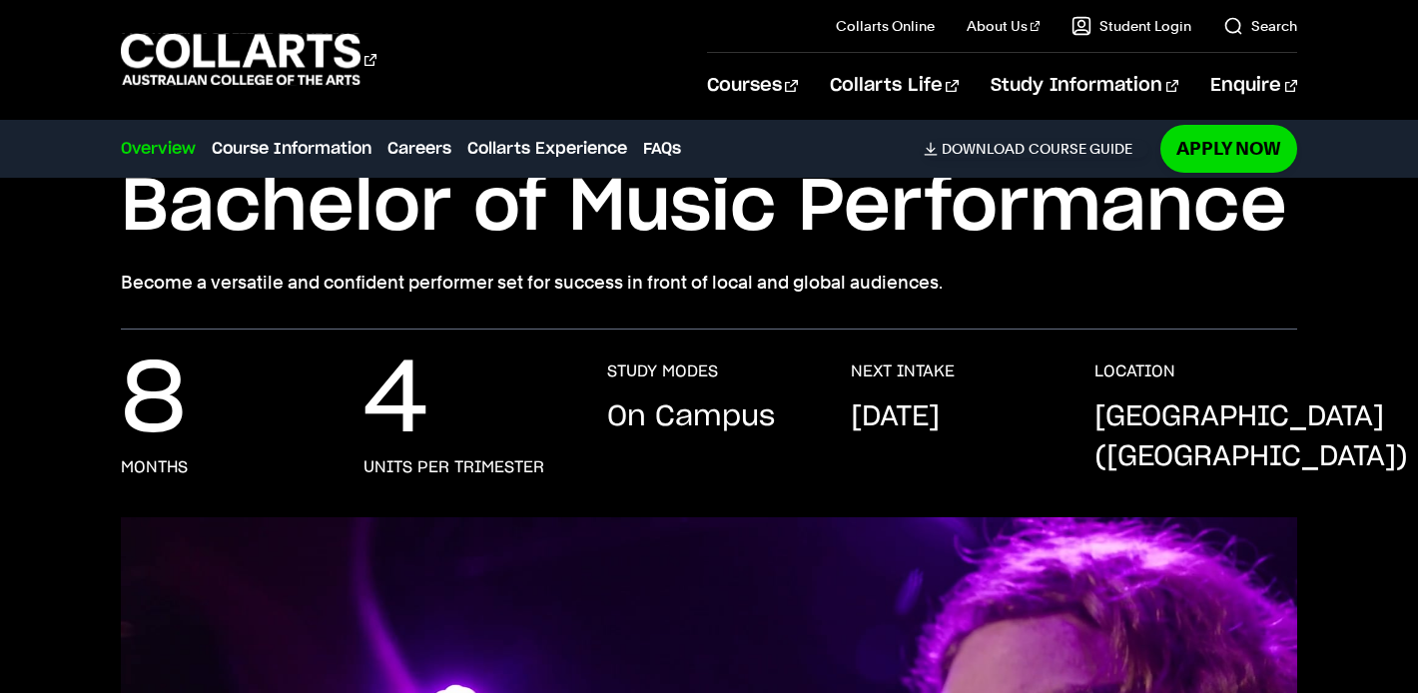
scroll to position [278, 0]
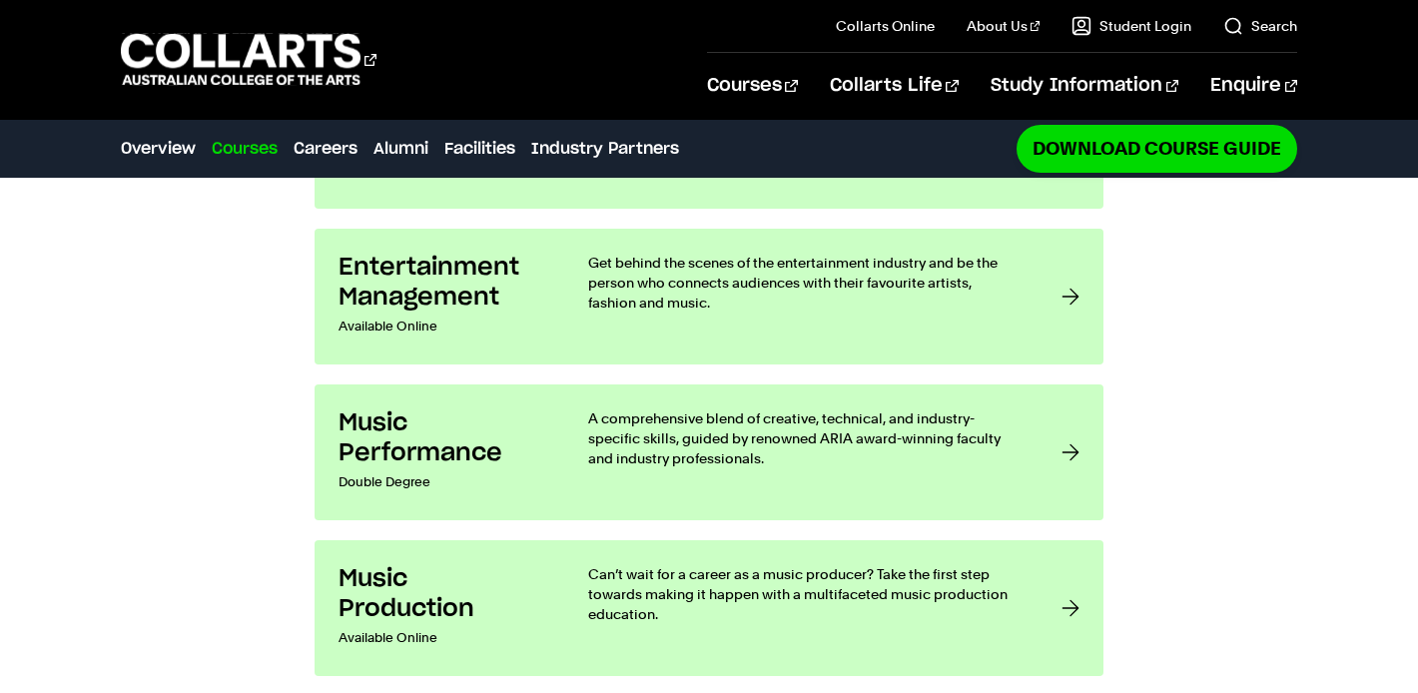
scroll to position [1762, 0]
